Goal: Transaction & Acquisition: Purchase product/service

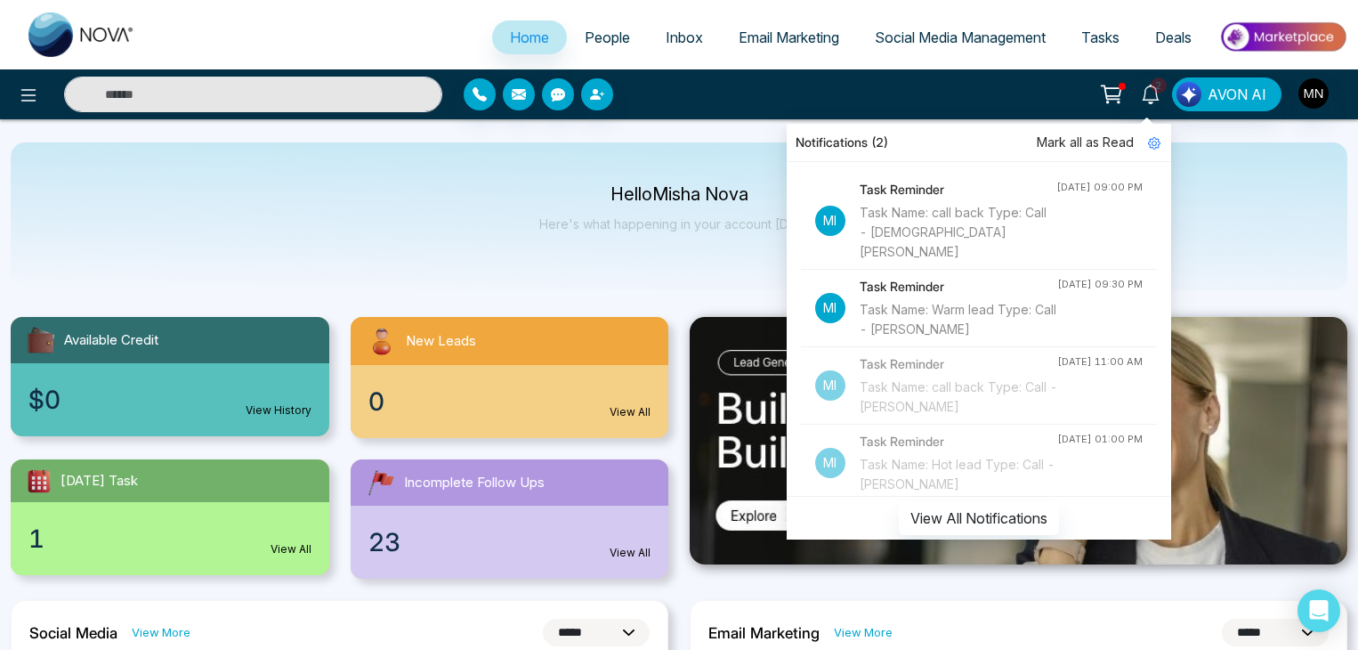
select select "*"
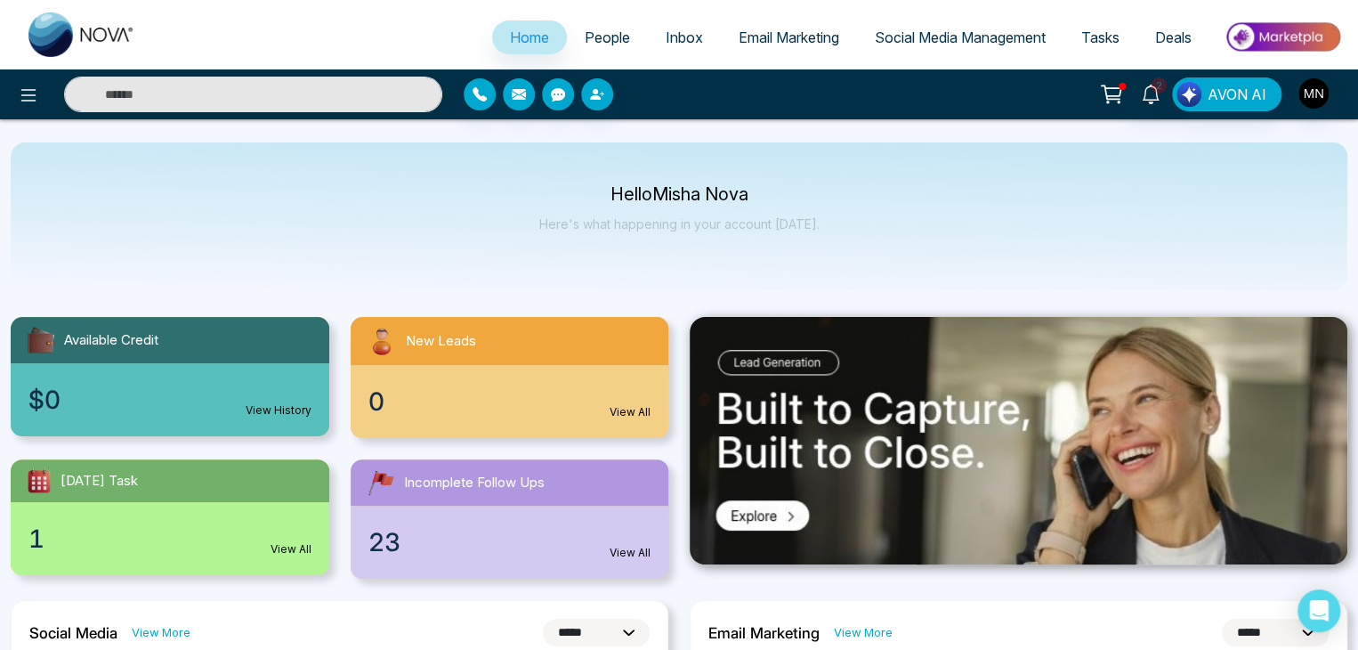
click at [1112, 95] on icon at bounding box center [1112, 92] width 15 height 8
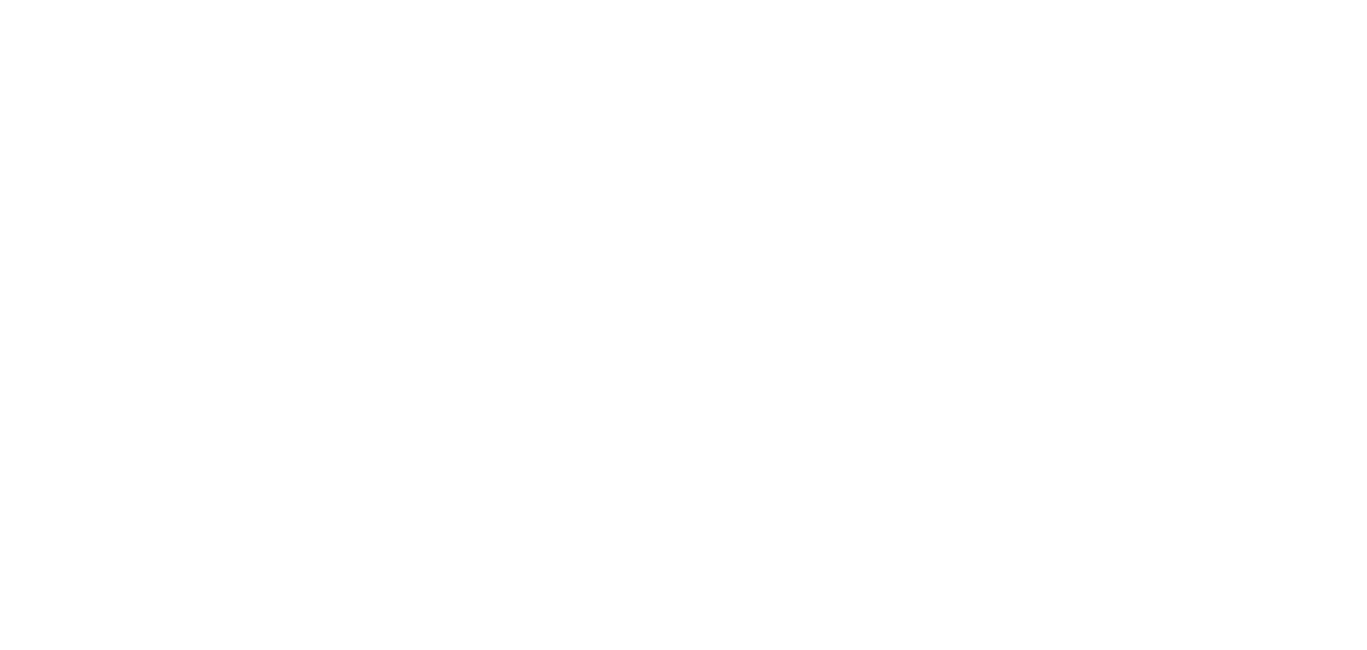
select select "*"
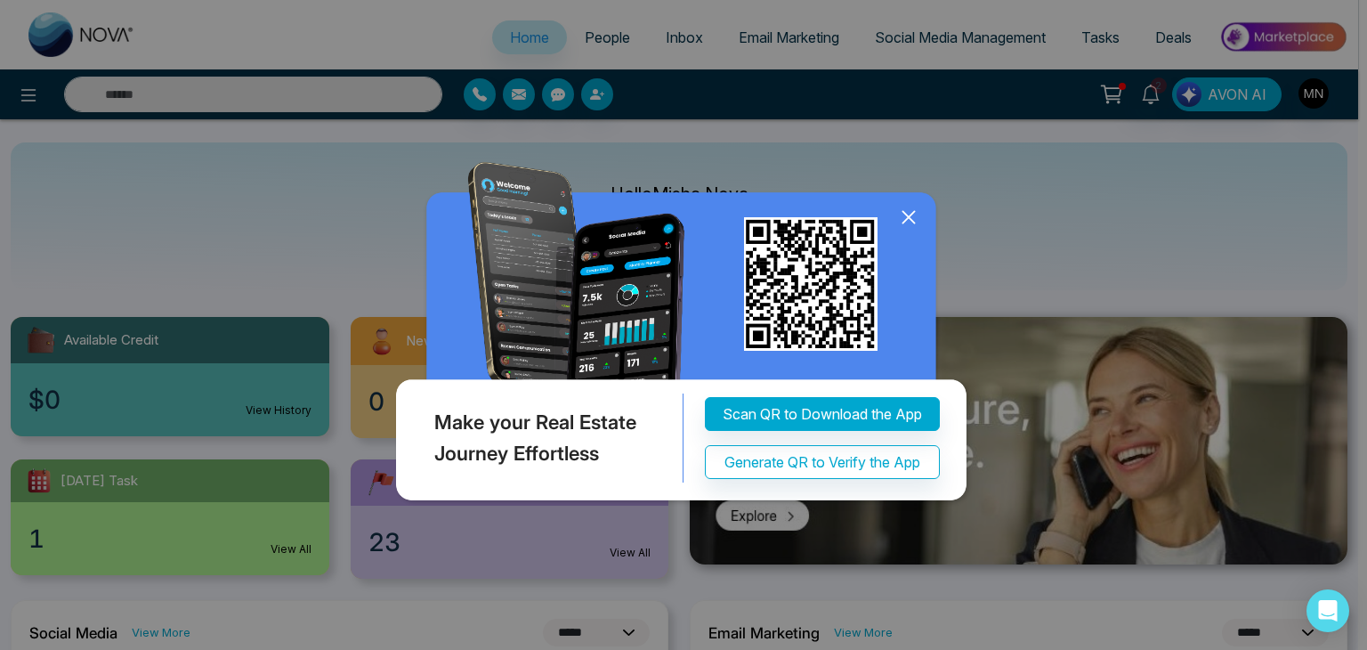
click at [912, 214] on icon at bounding box center [909, 218] width 12 height 12
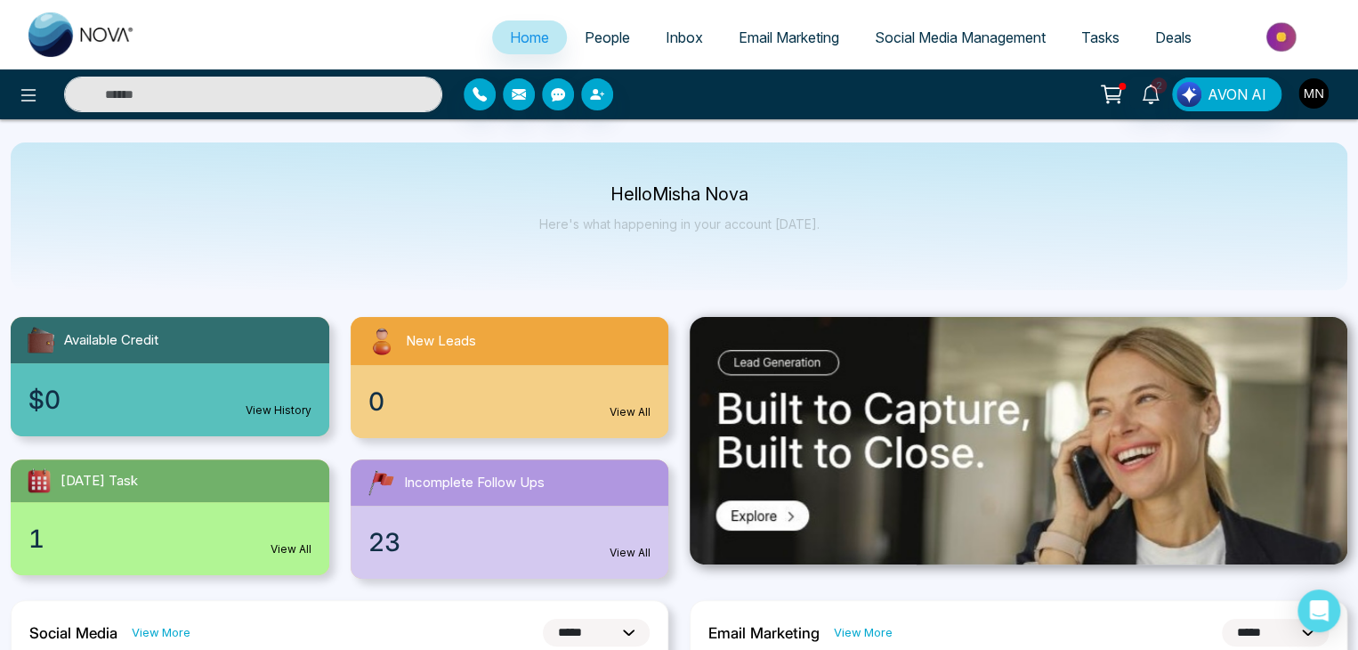
click at [1313, 93] on img "button" at bounding box center [1314, 93] width 30 height 30
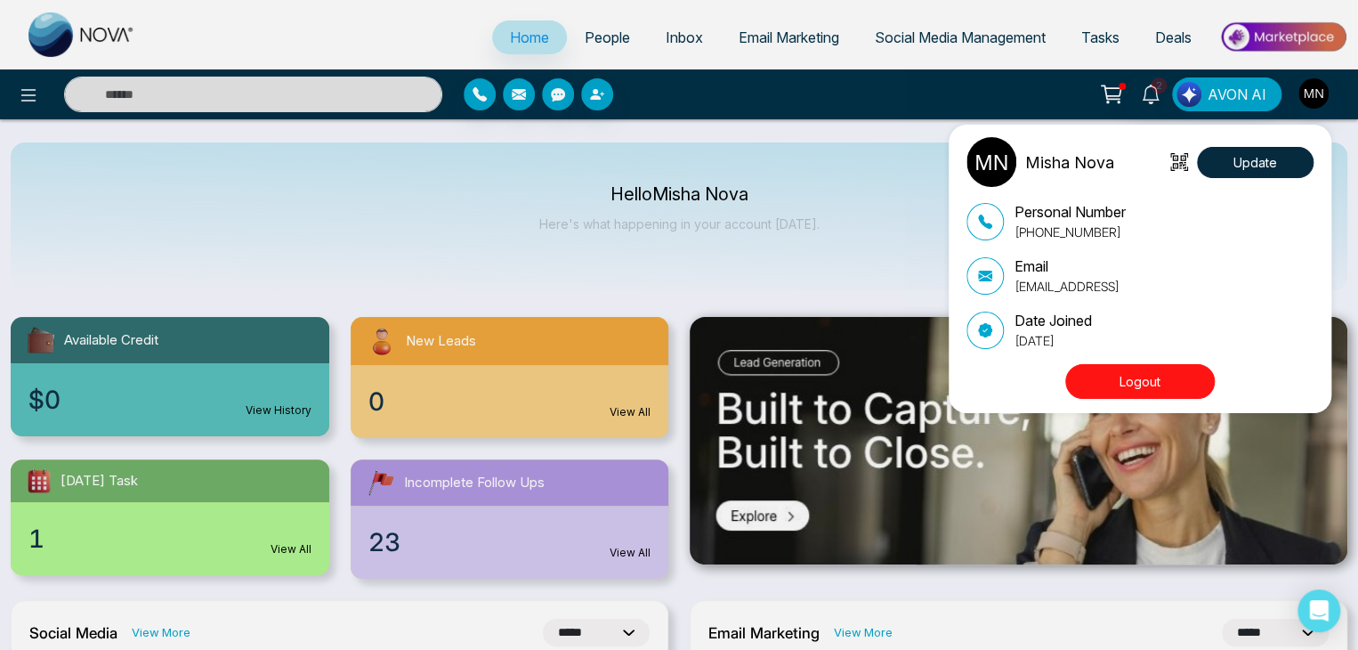
click at [1116, 380] on button "Logout" at bounding box center [1140, 381] width 150 height 35
